Goal: Task Accomplishment & Management: Use online tool/utility

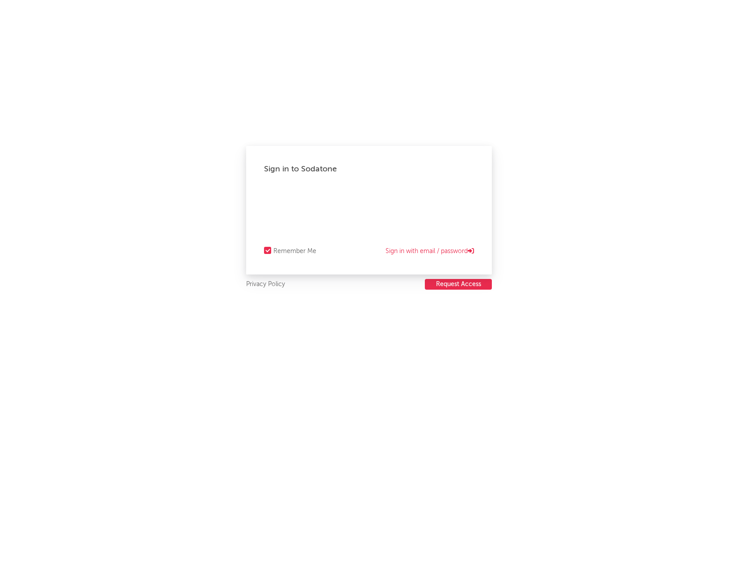
select select "recorded_music"
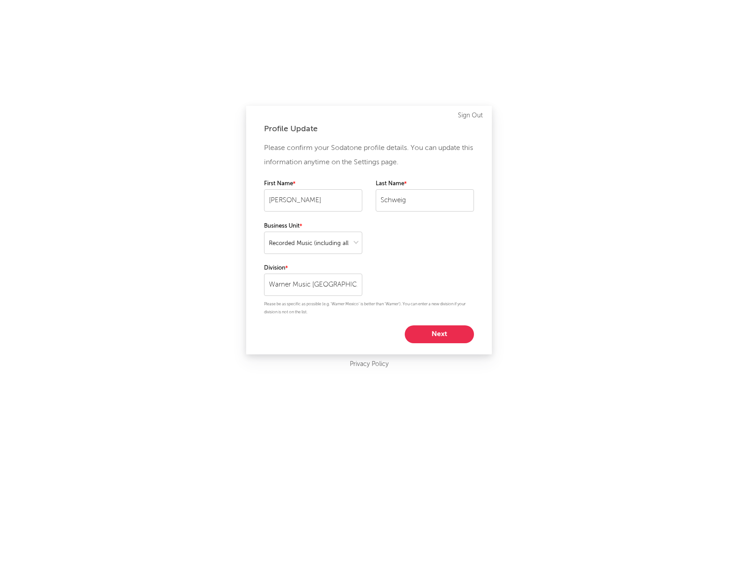
click at [437, 339] on button "Next" at bounding box center [439, 335] width 69 height 18
select select "other"
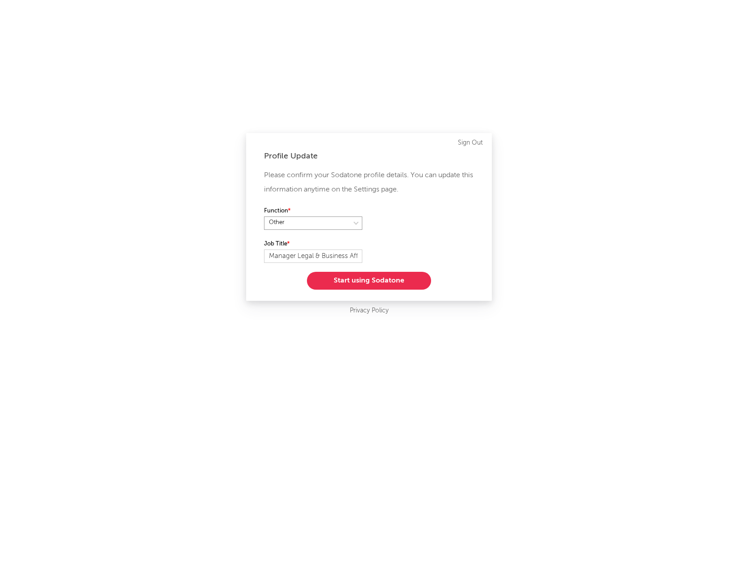
click at [358, 222] on select at bounding box center [313, 223] width 98 height 13
click at [403, 219] on div "Function" at bounding box center [369, 222] width 210 height 33
click at [391, 284] on button "Start using Sodatone" at bounding box center [369, 281] width 124 height 18
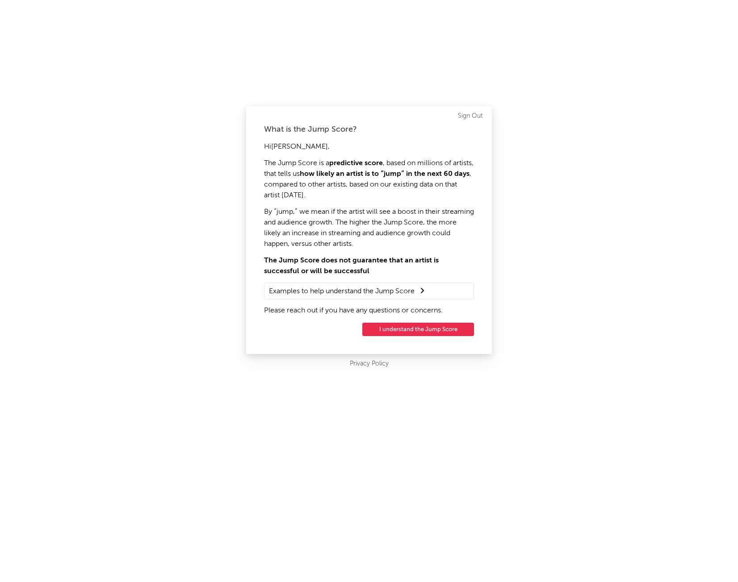
click at [413, 331] on button "I understand the Jump Score" at bounding box center [418, 329] width 112 height 13
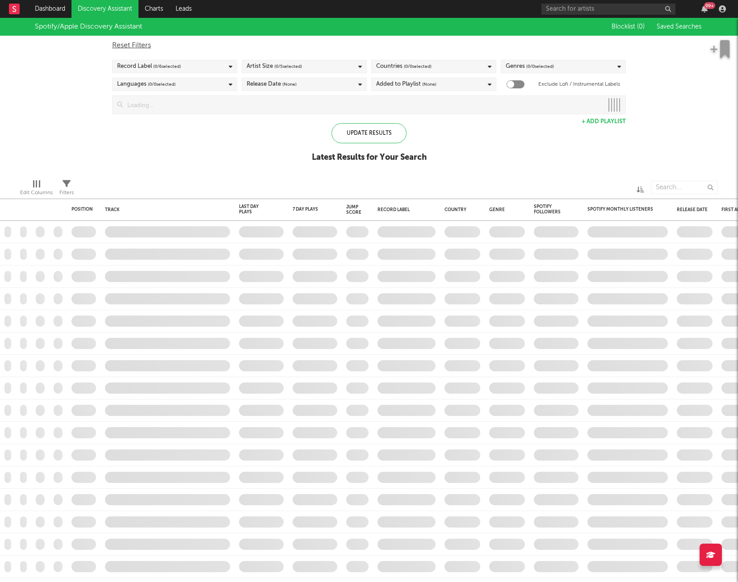
checkbox input "true"
